Goal: Transaction & Acquisition: Purchase product/service

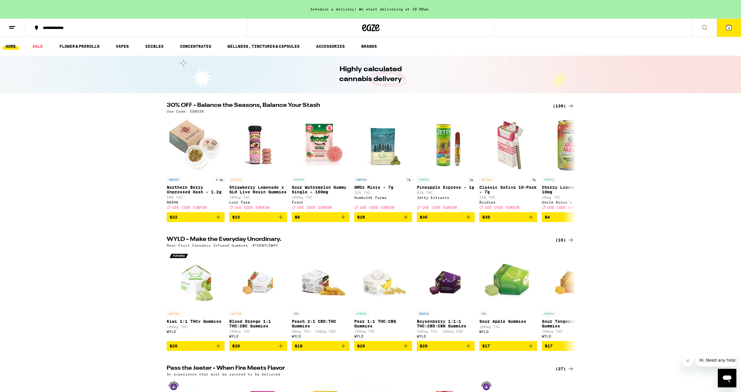
click at [570, 105] on icon at bounding box center [570, 105] width 7 height 7
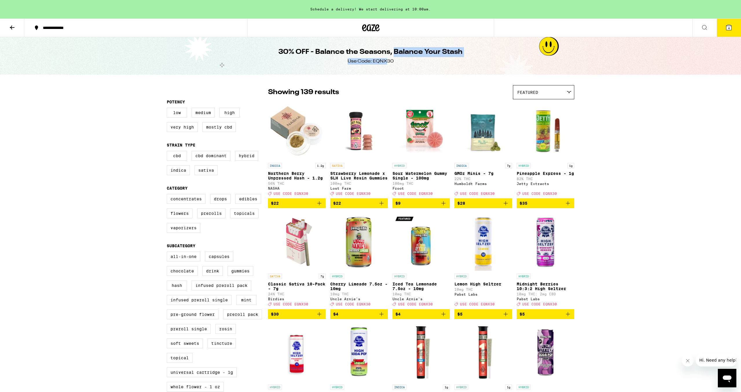
drag, startPoint x: 394, startPoint y: 61, endPoint x: 387, endPoint y: 64, distance: 7.9
click at [386, 64] on div "30% OFF - Balance the Seasons, Balance Your Stash Use Code: EQNX30" at bounding box center [370, 56] width 222 height 38
click at [391, 67] on div "30% OFF - Balance the Seasons, Balance Your Stash Use Code: EQNX30" at bounding box center [370, 56] width 222 height 38
drag, startPoint x: 373, startPoint y: 63, endPoint x: 392, endPoint y: 61, distance: 19.7
click at [392, 61] on div "Use Code: EQNX30" at bounding box center [370, 61] width 46 height 6
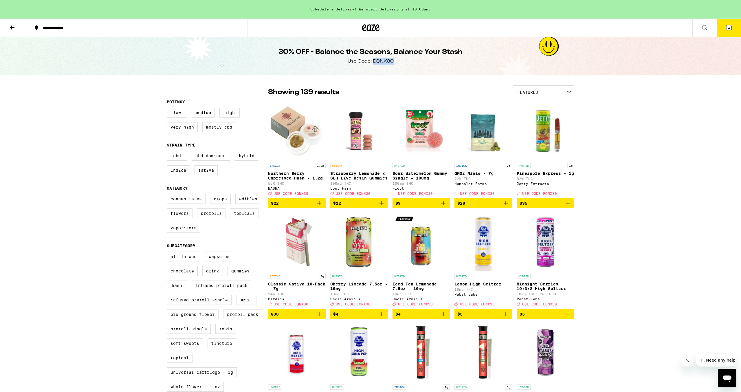
copy div "EQNX30"
click at [206, 175] on label "Sativa" at bounding box center [205, 170] width 23 height 10
click at [168, 152] on input "Sativa" at bounding box center [168, 152] width 0 height 0
checkbox input "true"
